Goal: Download file/media

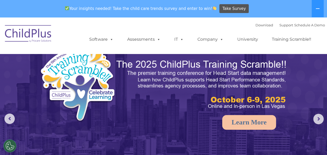
select select "MEDIUM"
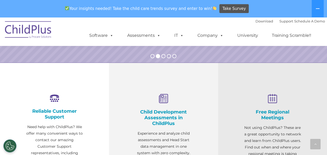
scroll to position [157, 0]
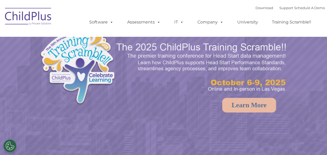
select select "MEDIUM"
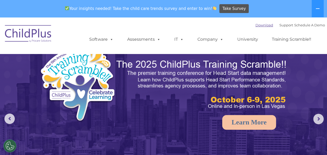
click at [255, 26] on link "Download" at bounding box center [264, 25] width 18 height 4
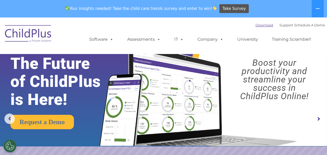
click at [255, 24] on link "Download" at bounding box center [264, 25] width 18 height 4
click at [247, 24] on div "Download Support | Schedule A Demo  MENU MENU Software ChildPlus: The original…" at bounding box center [202, 35] width 246 height 29
